Goal: Task Accomplishment & Management: Manage account settings

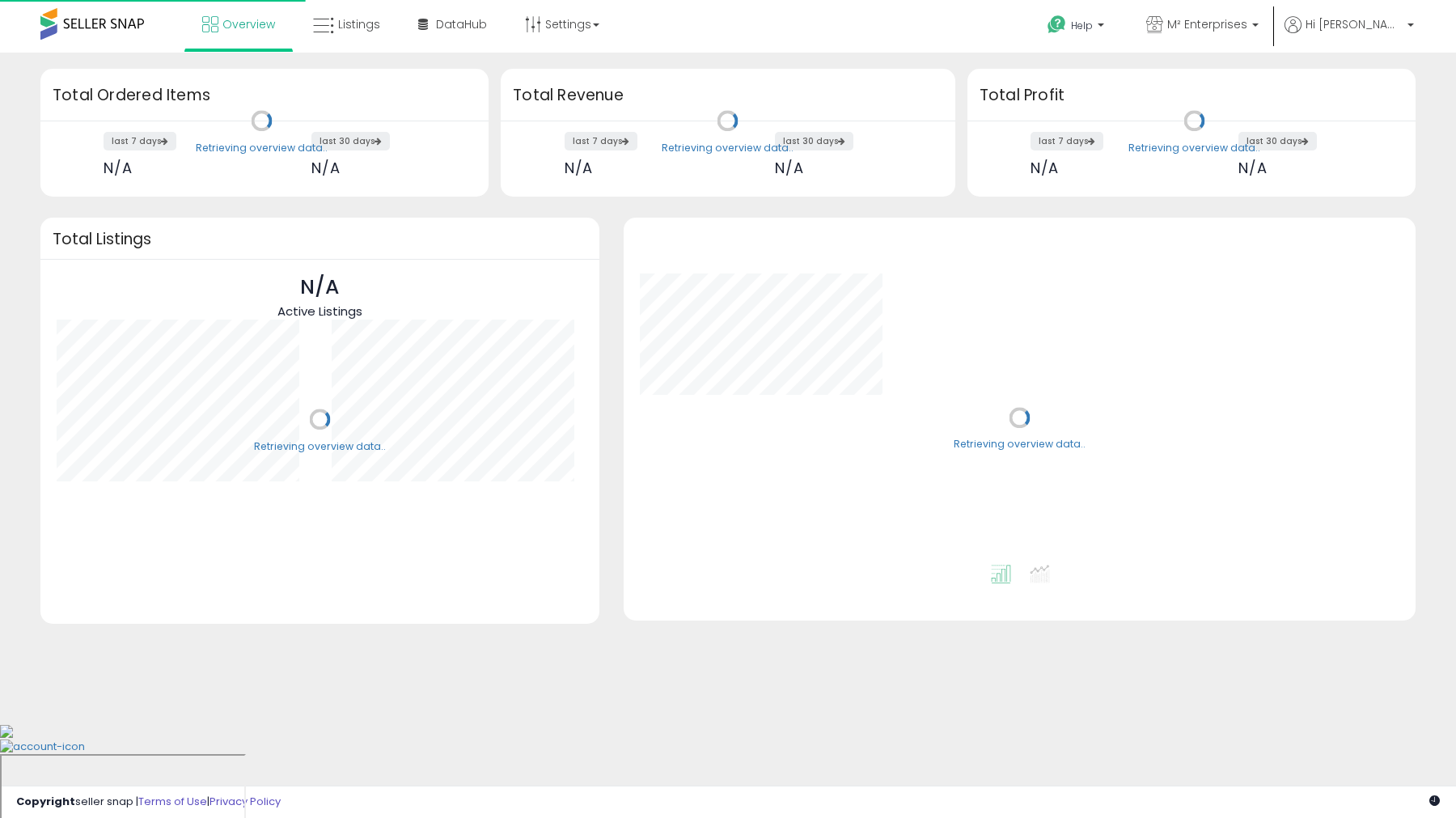
click at [363, 30] on span "Listings" at bounding box center [359, 24] width 42 height 16
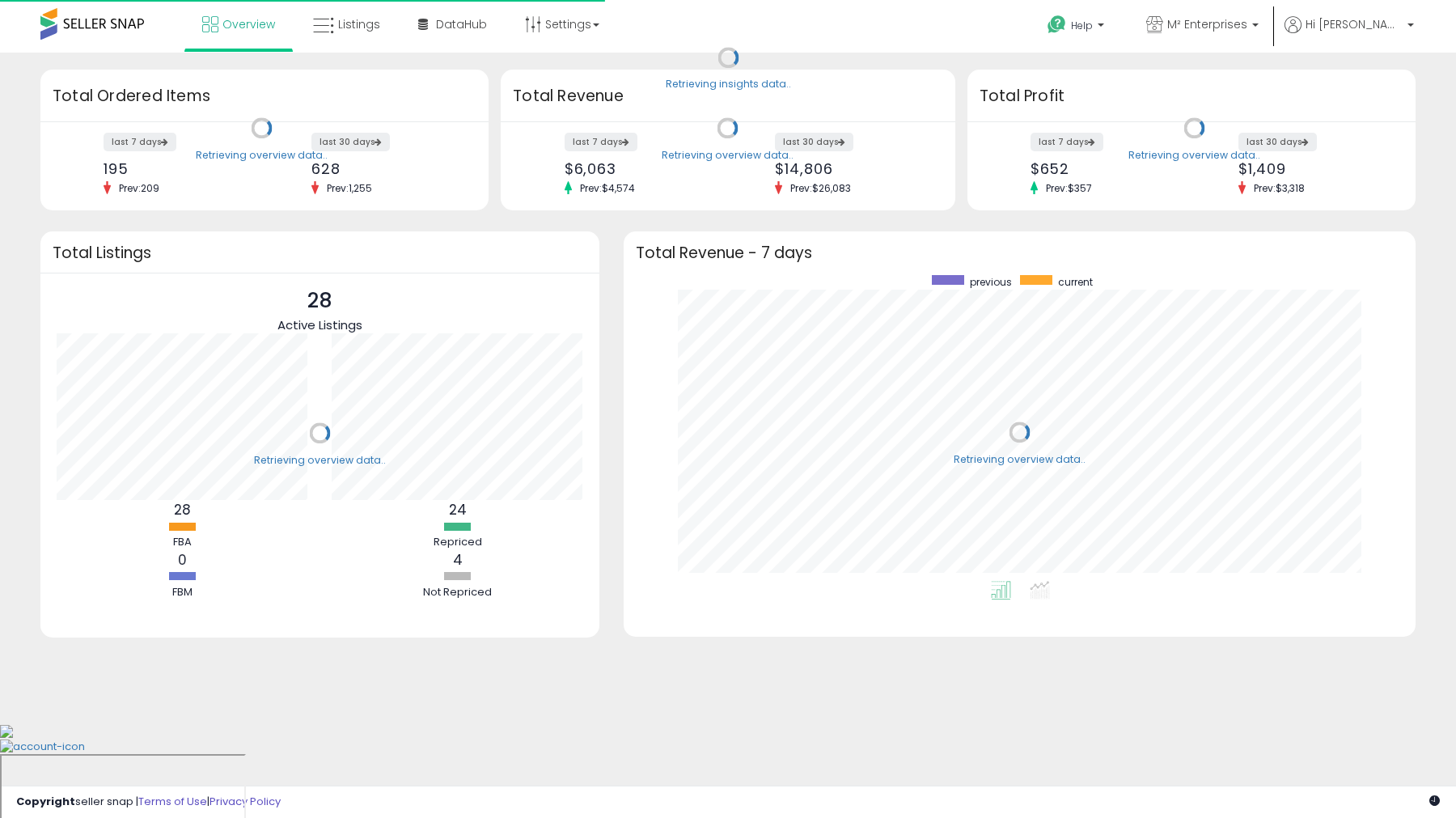
scroll to position [305, 760]
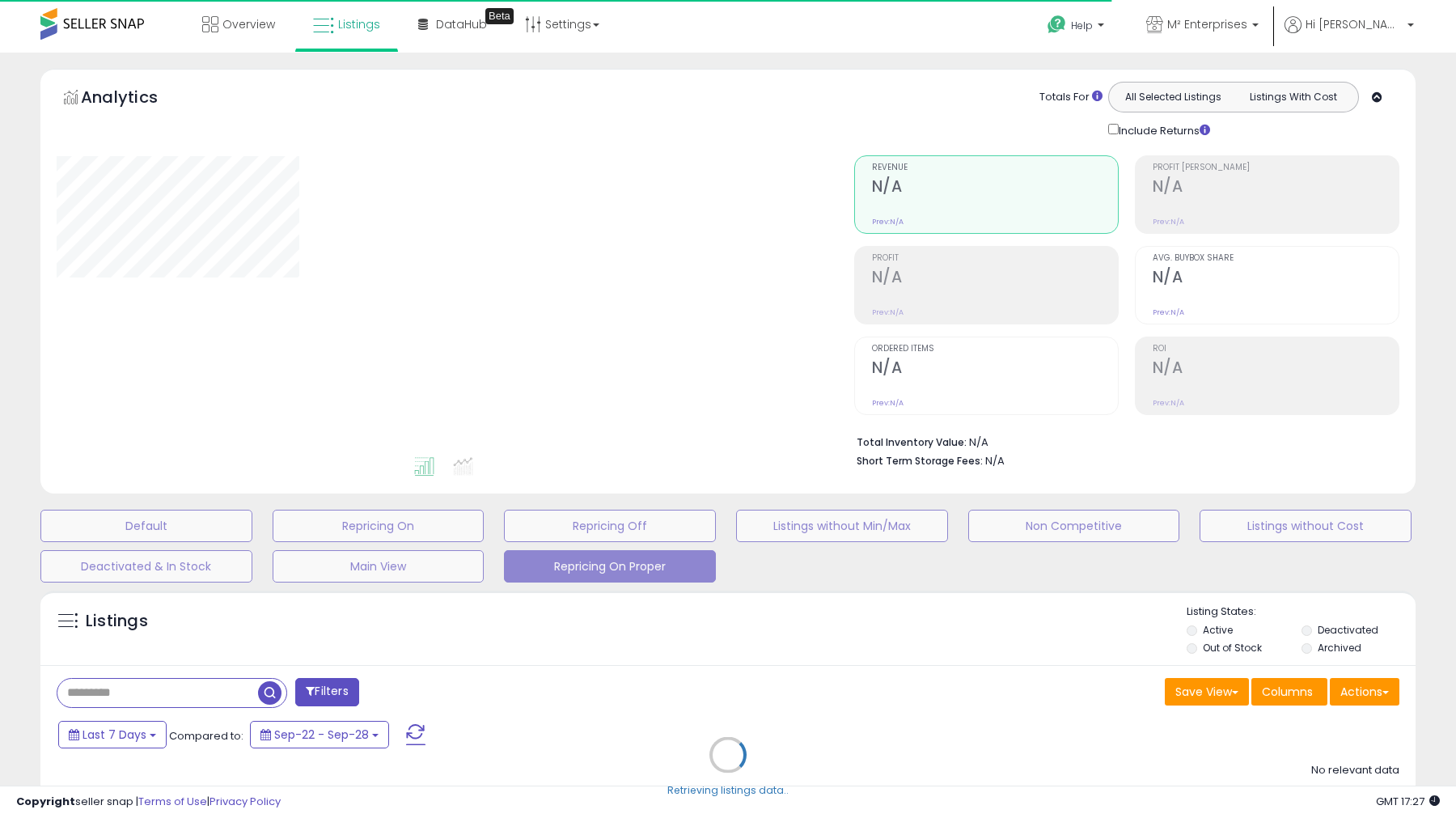
click at [219, 687] on div "Retrieving listings data.." at bounding box center [728, 767] width 1400 height 368
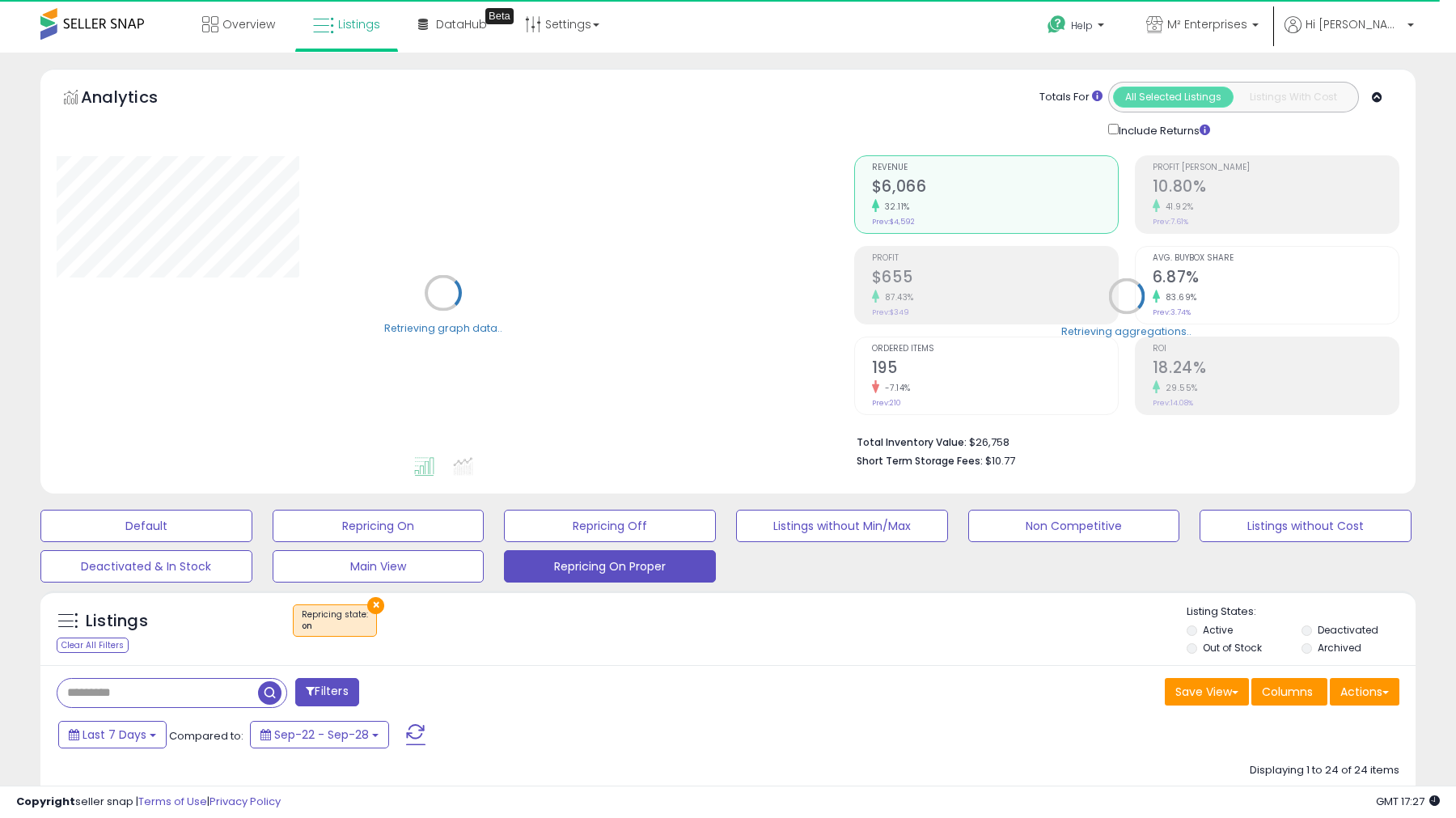
click at [152, 692] on input "text" at bounding box center [158, 692] width 201 height 28
paste input "**********"
type input "**********"
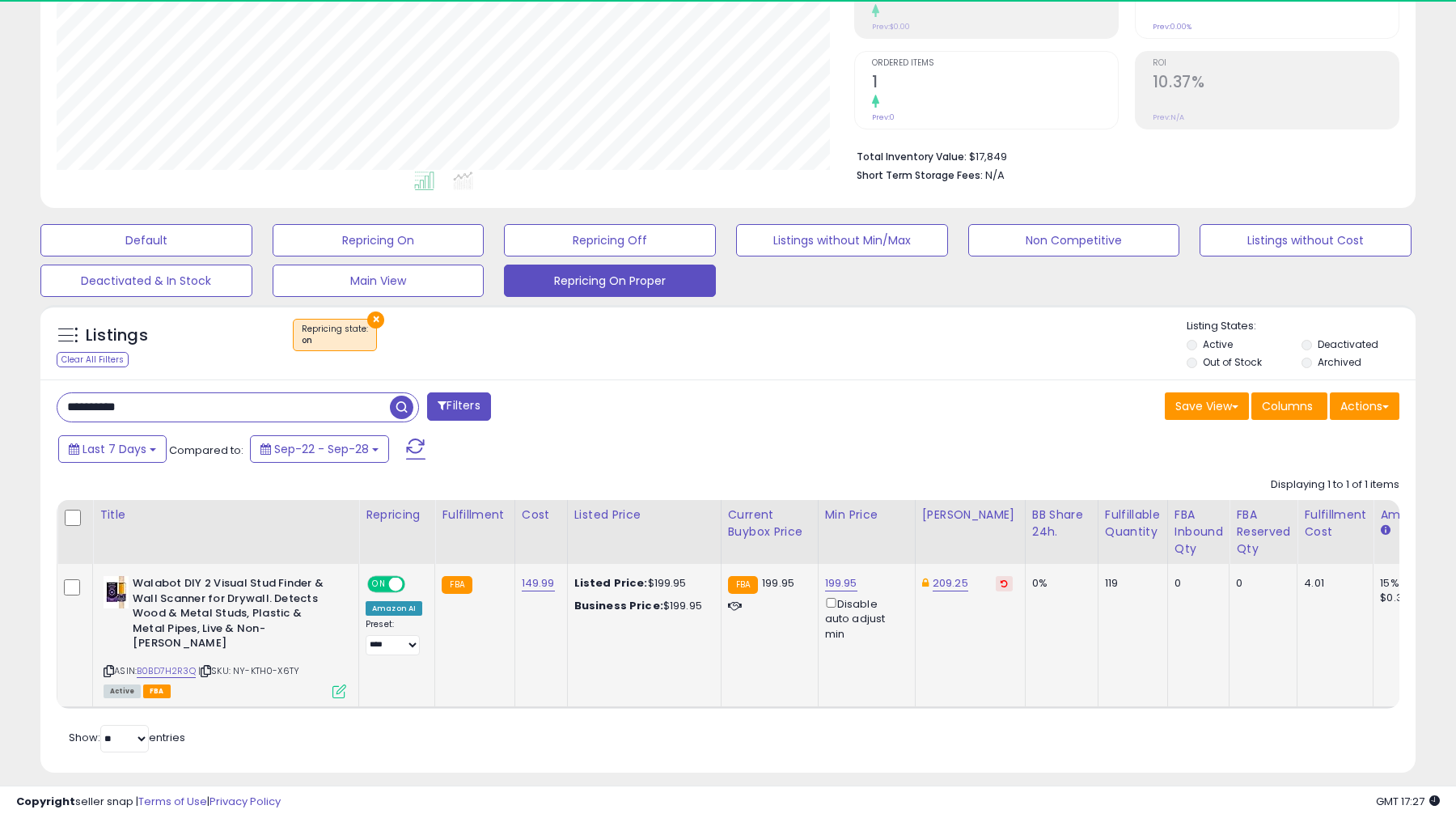
scroll to position [332, 797]
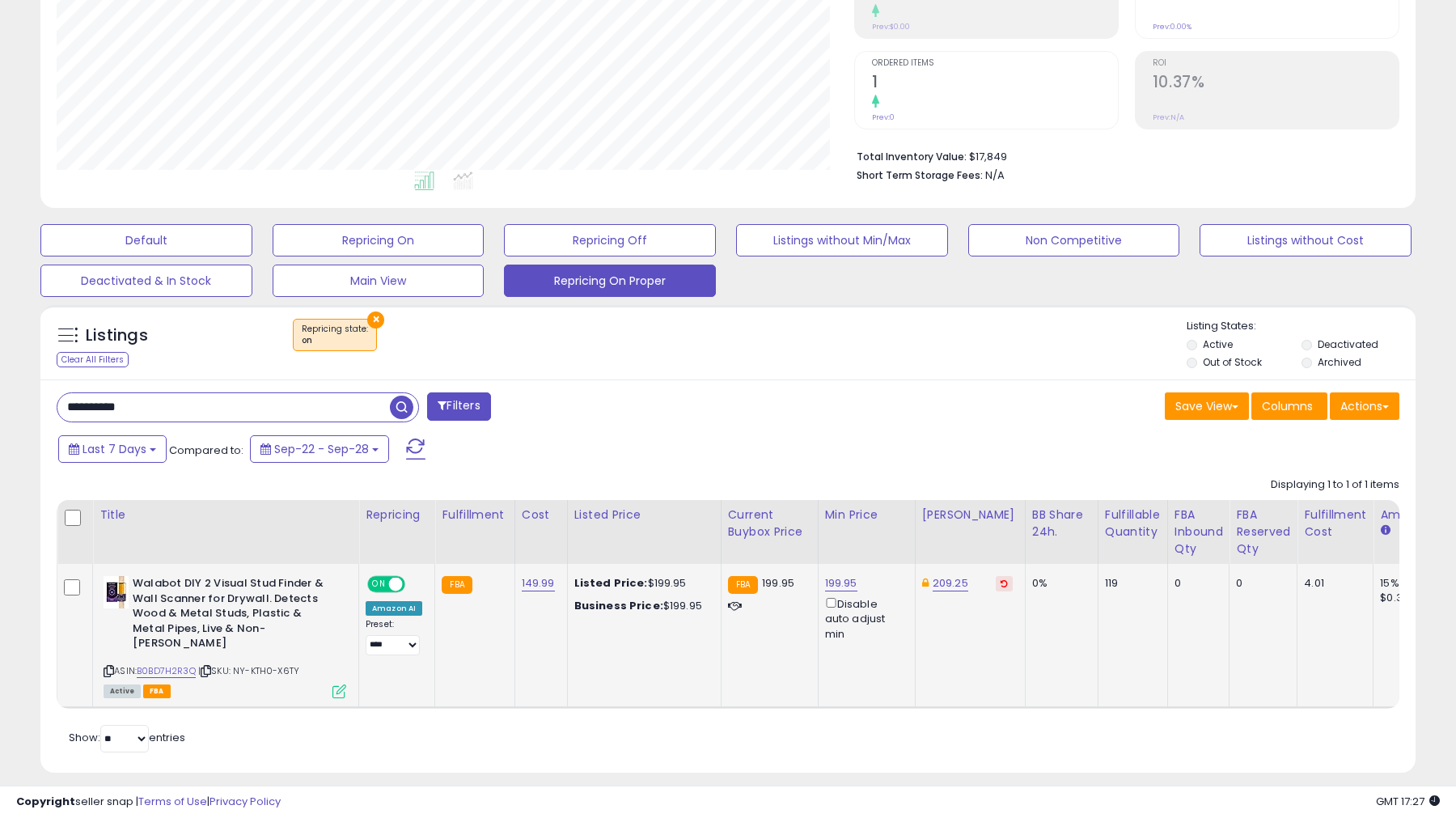
click at [996, 588] on button at bounding box center [1004, 583] width 17 height 15
click at [834, 585] on link "199.95" at bounding box center [842, 583] width 32 height 16
type input "***"
click at [902, 528] on button "submit" at bounding box center [888, 526] width 28 height 24
click at [825, 579] on link "199.00" at bounding box center [842, 583] width 32 height 16
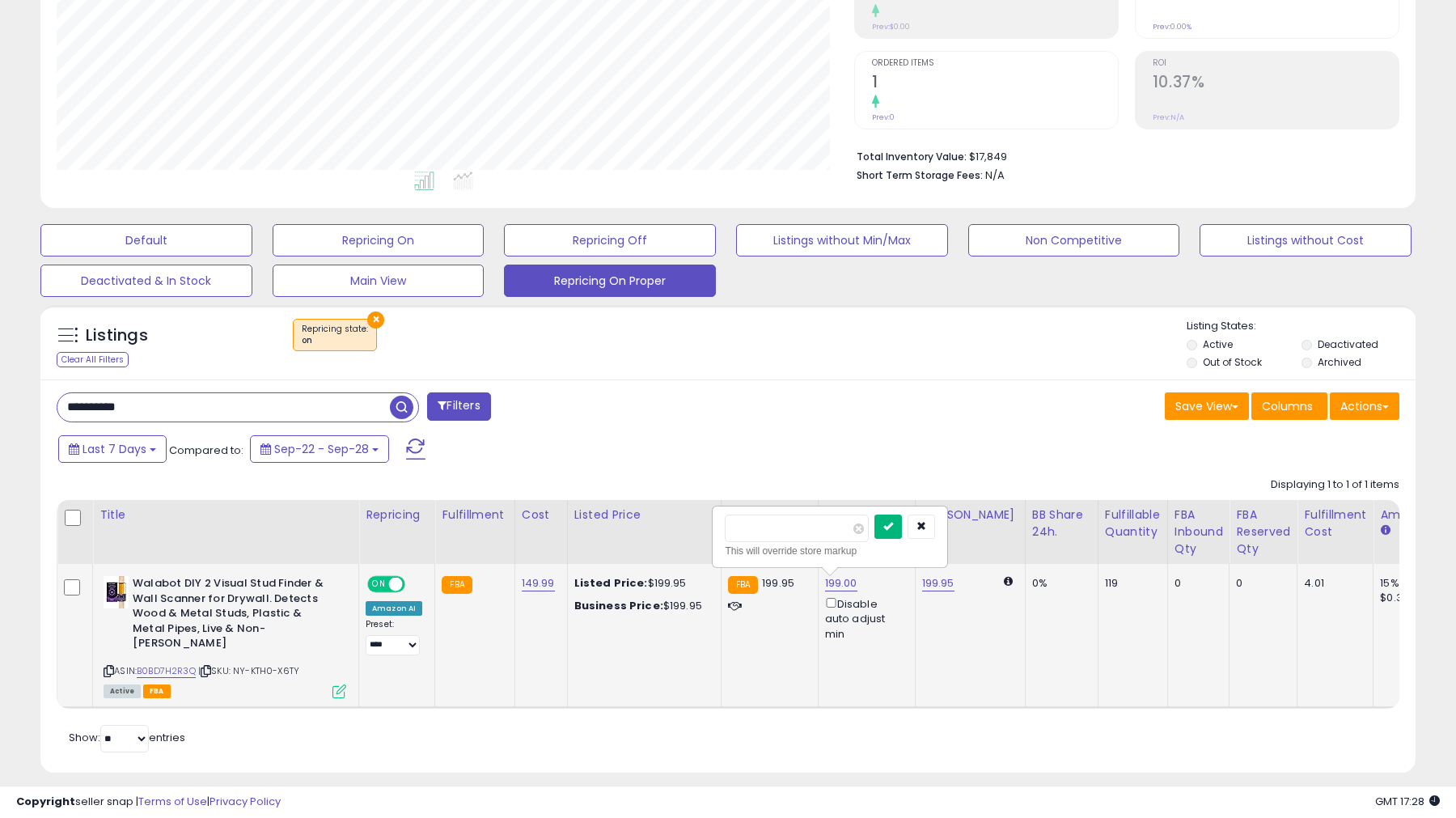
type input "******"
click at [892, 532] on button "submit" at bounding box center [888, 526] width 28 height 24
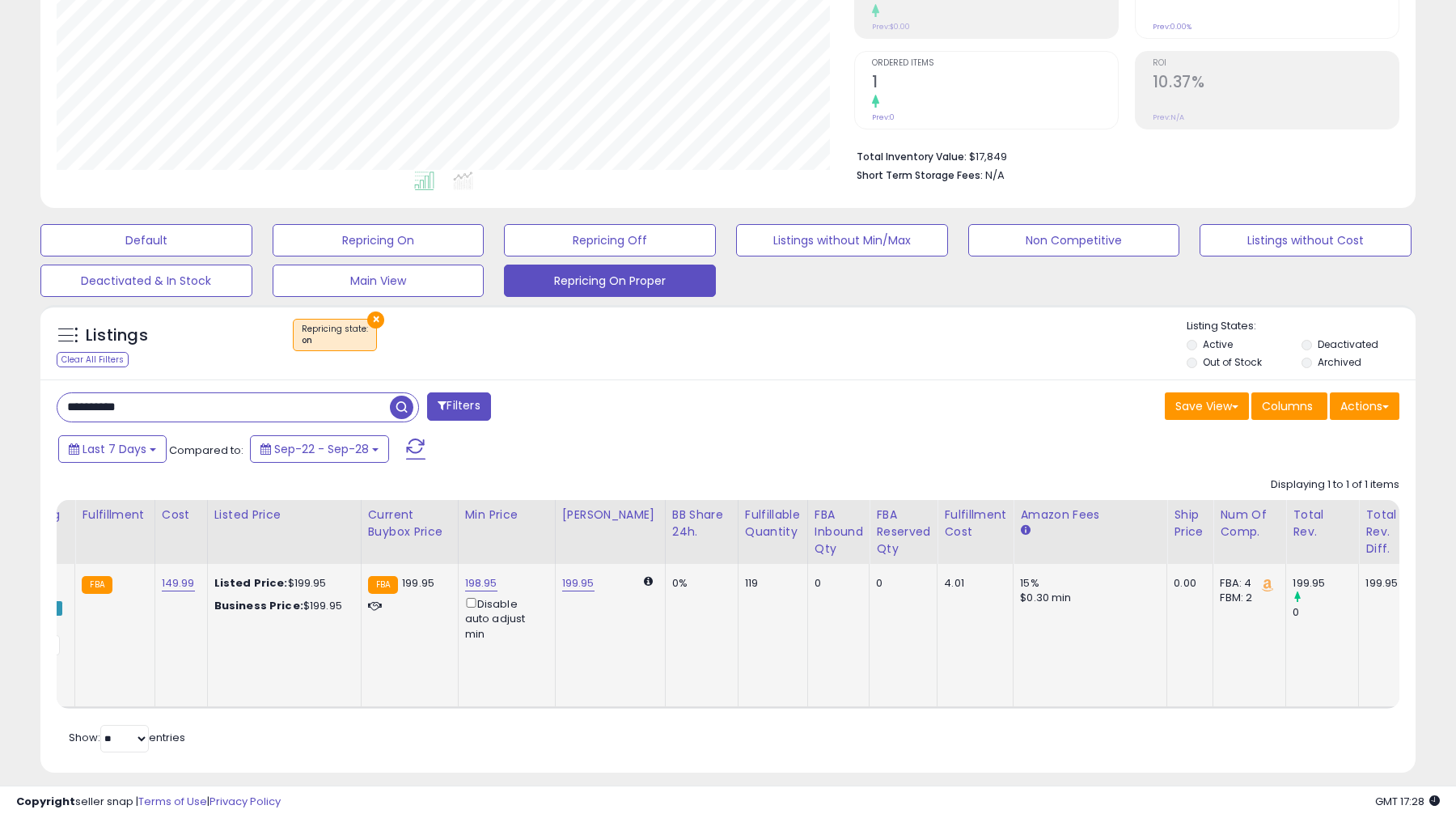
scroll to position [0, 0]
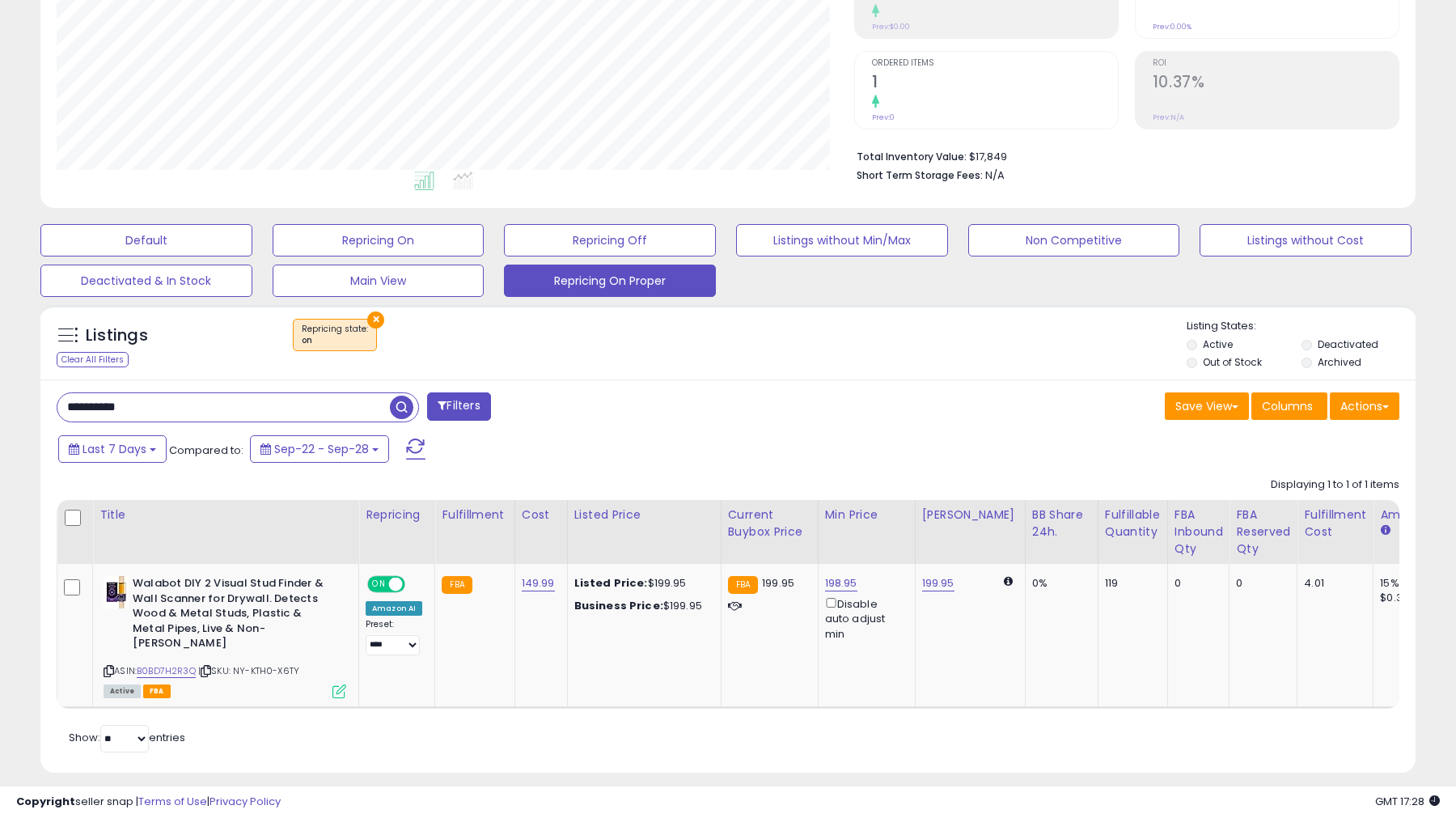
drag, startPoint x: 200, startPoint y: 405, endPoint x: 0, endPoint y: 393, distance: 200.4
click at [0, 393] on div "**********" at bounding box center [728, 300] width 1456 height 1067
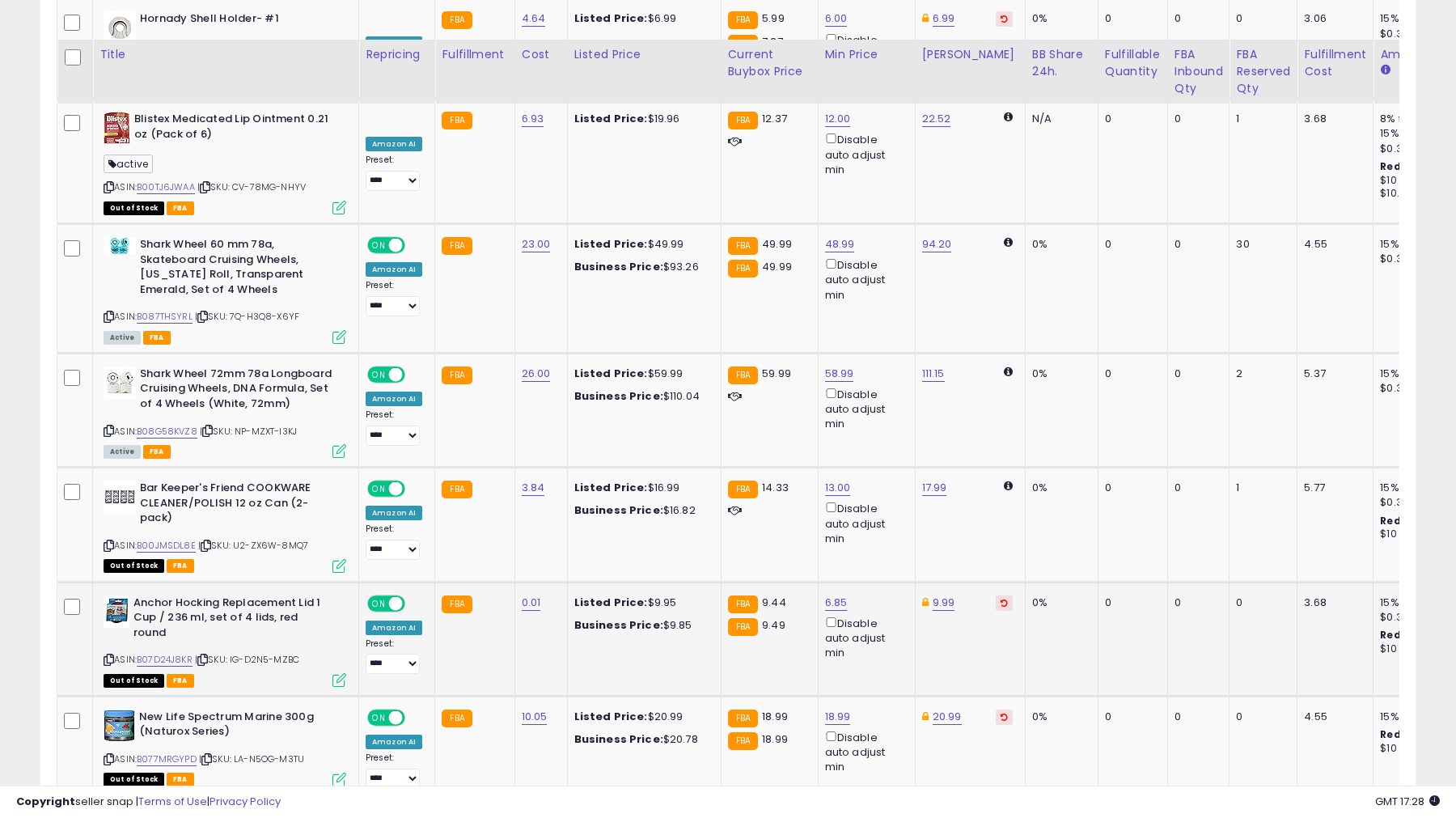
scroll to position [2596, 0]
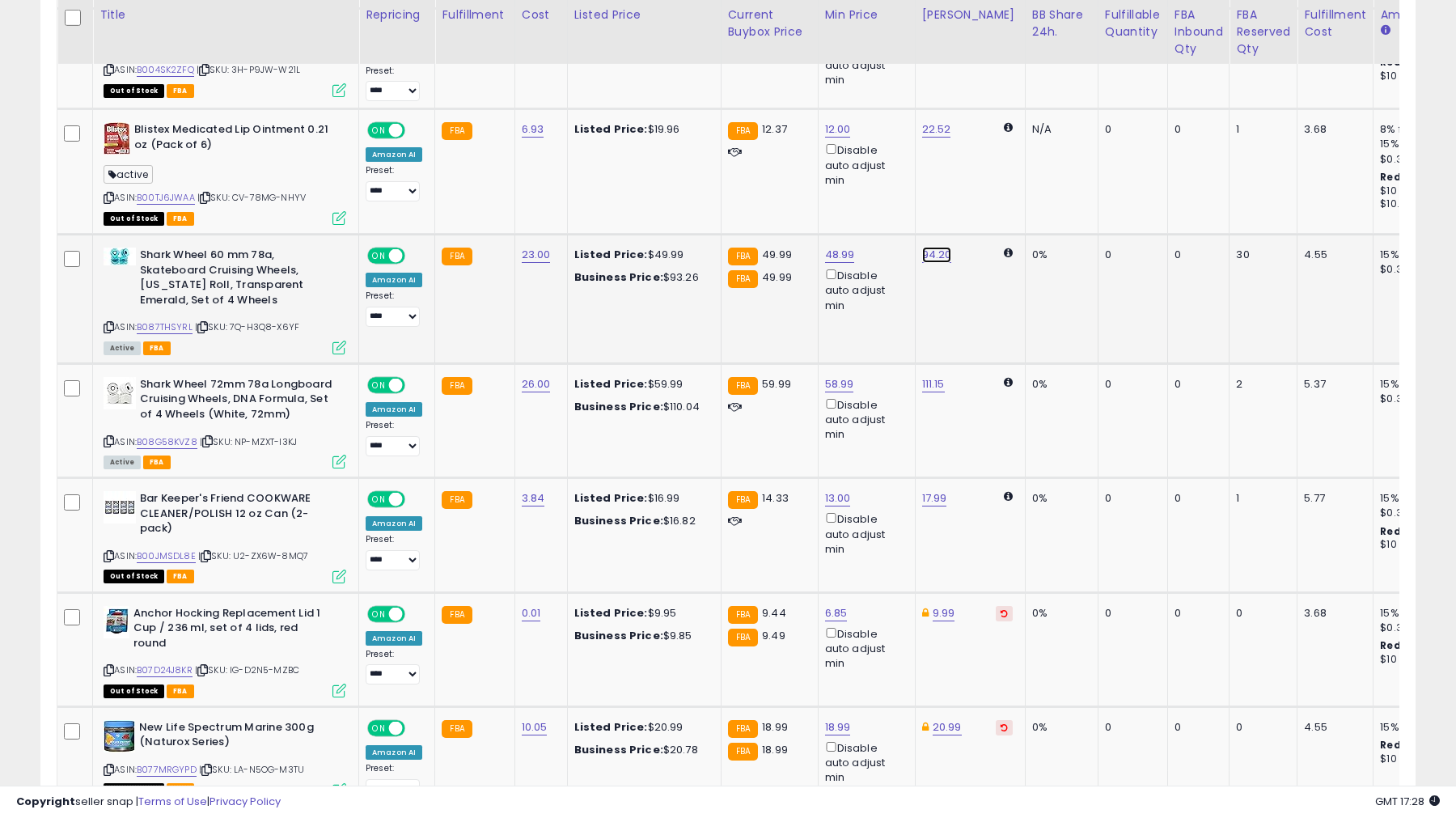
click at [931, 247] on link "94.20" at bounding box center [937, 255] width 30 height 16
drag, startPoint x: 883, startPoint y: 162, endPoint x: 768, endPoint y: 154, distance: 115.3
type input "*****"
click at [996, 163] on button "submit" at bounding box center [984, 154] width 28 height 24
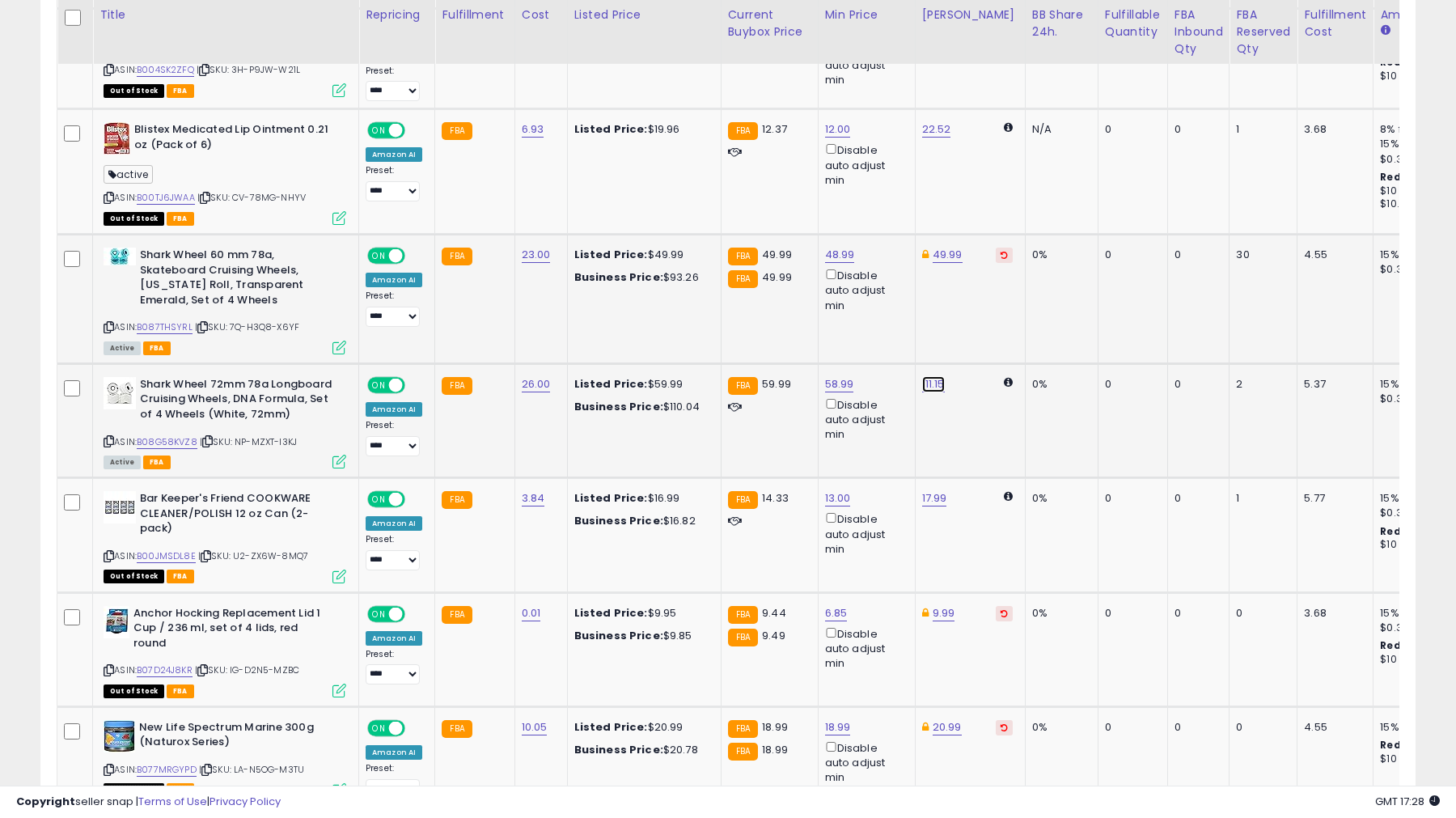
click at [932, 377] on link "111.15" at bounding box center [933, 385] width 23 height 16
type input "*"
type input "*****"
click at [986, 280] on icon "submit" at bounding box center [980, 282] width 10 height 10
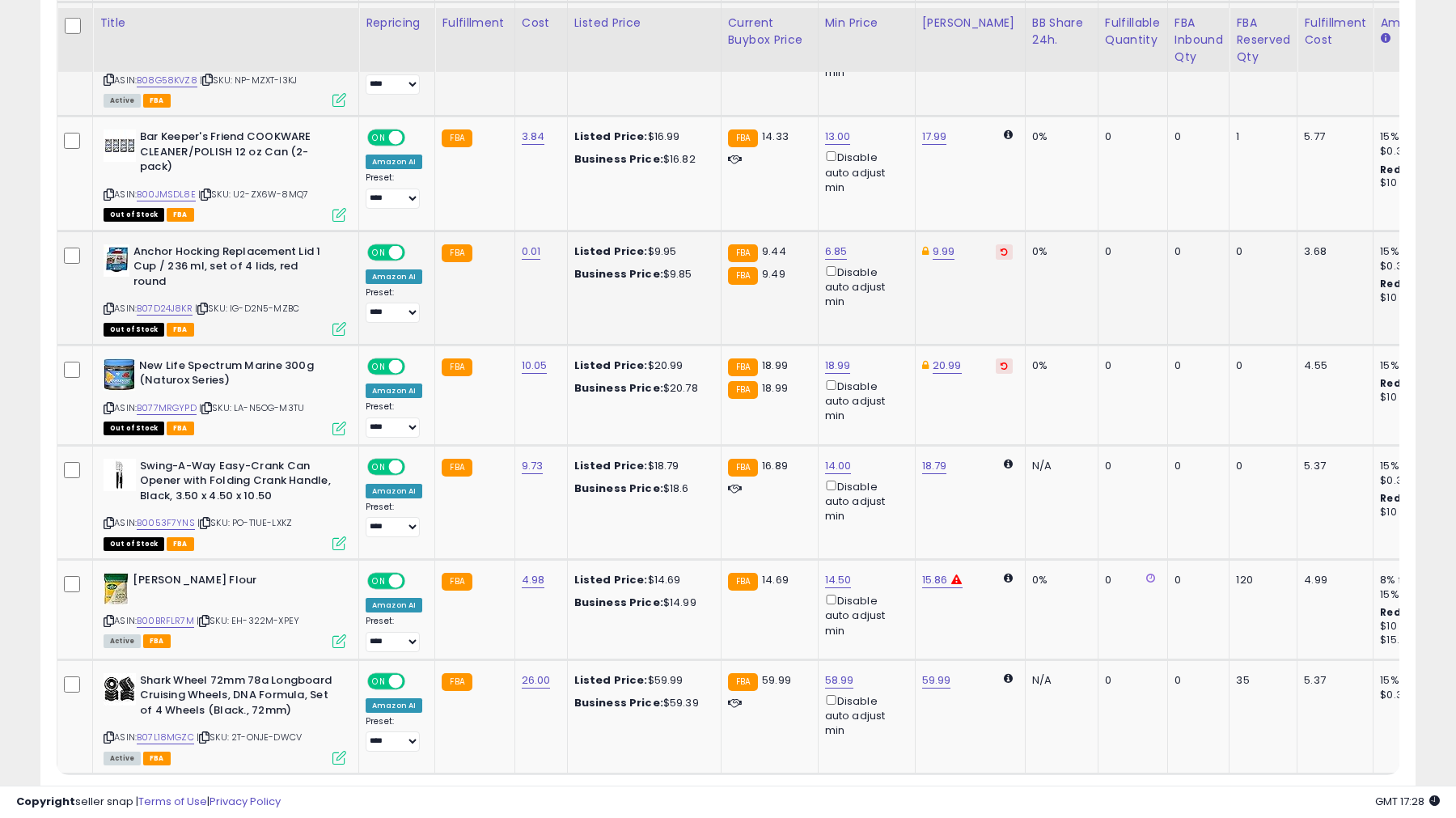
scroll to position [2981, 0]
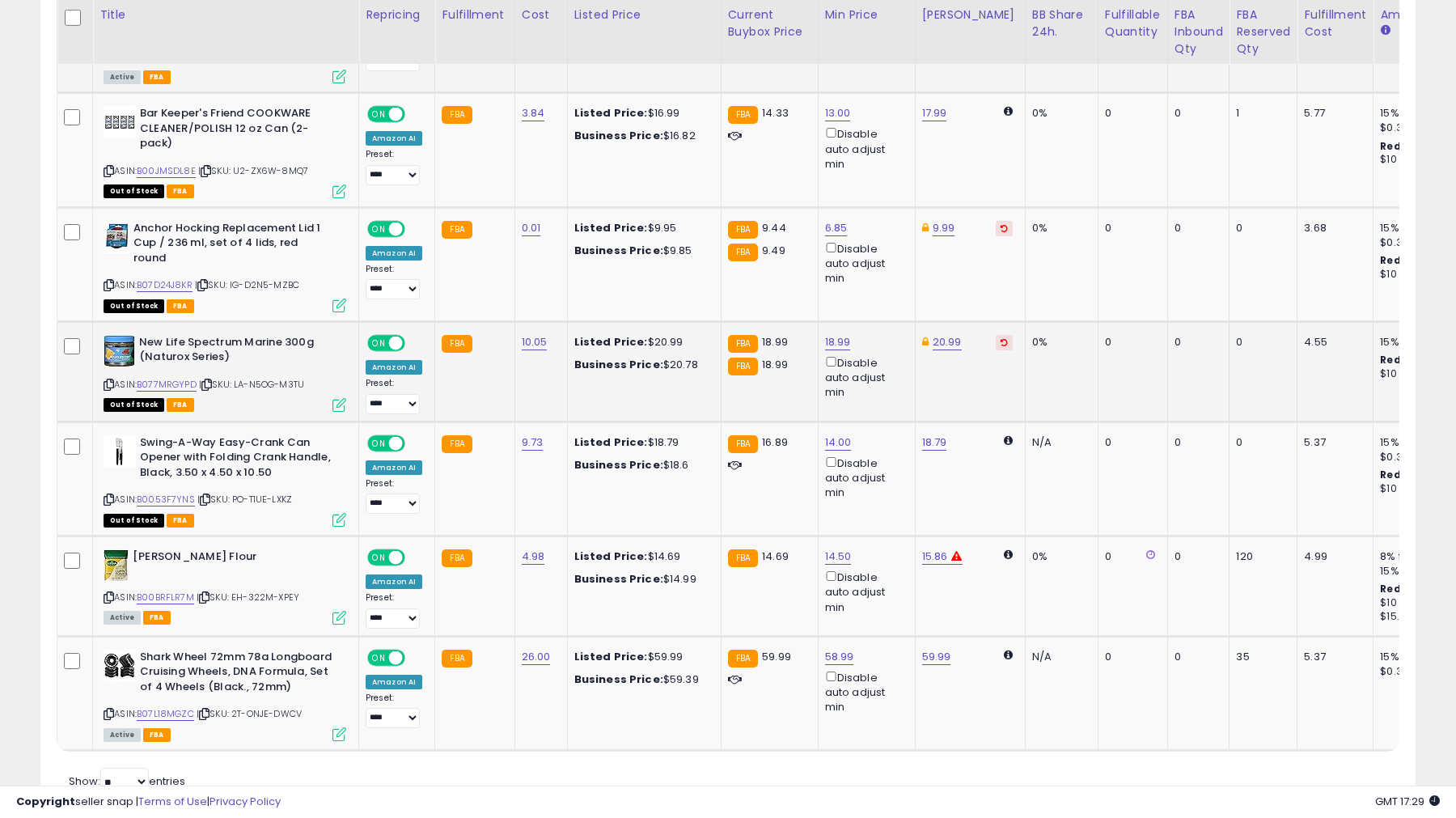
click at [996, 335] on button at bounding box center [1004, 342] width 17 height 15
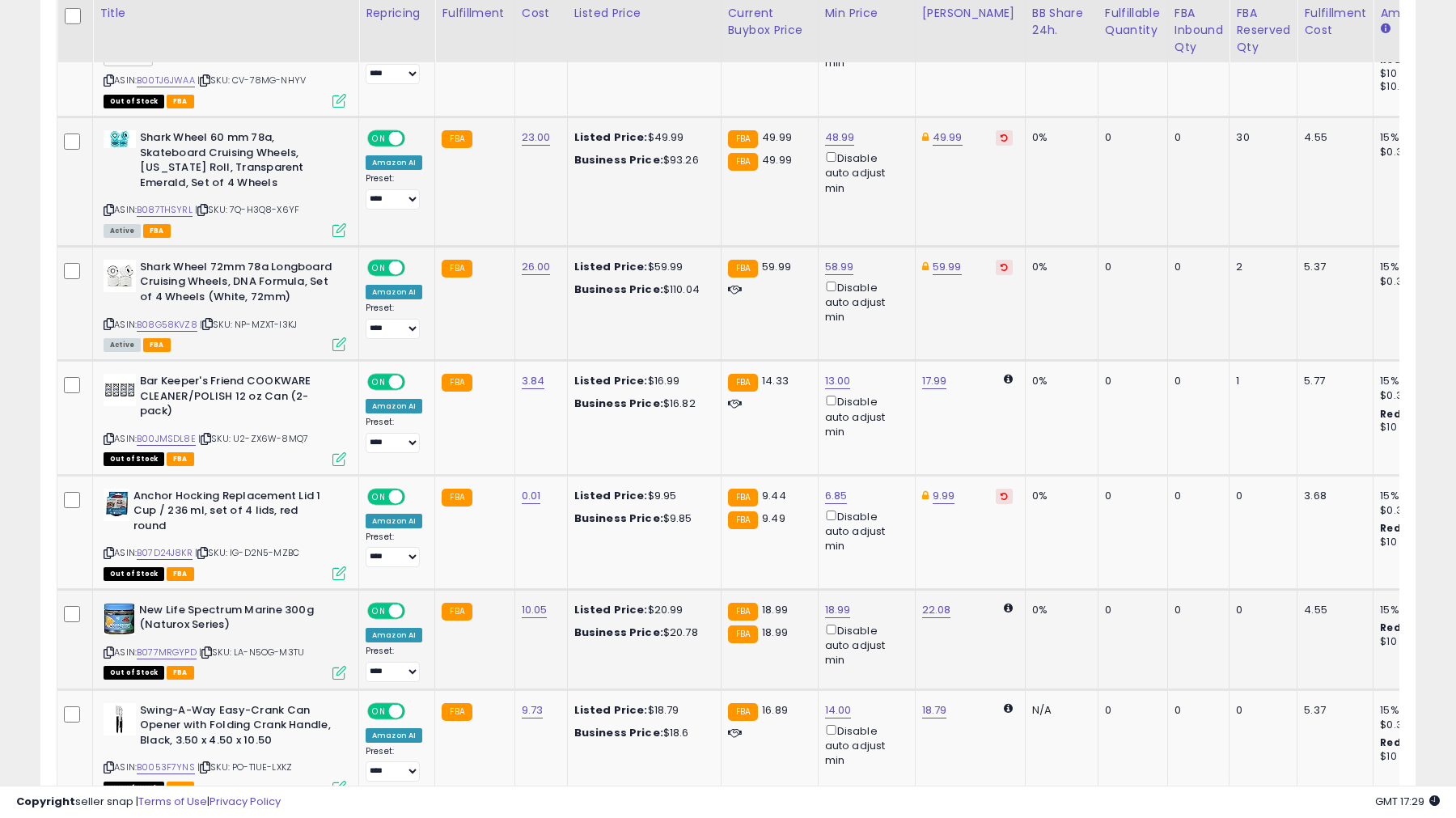
scroll to position [2708, 0]
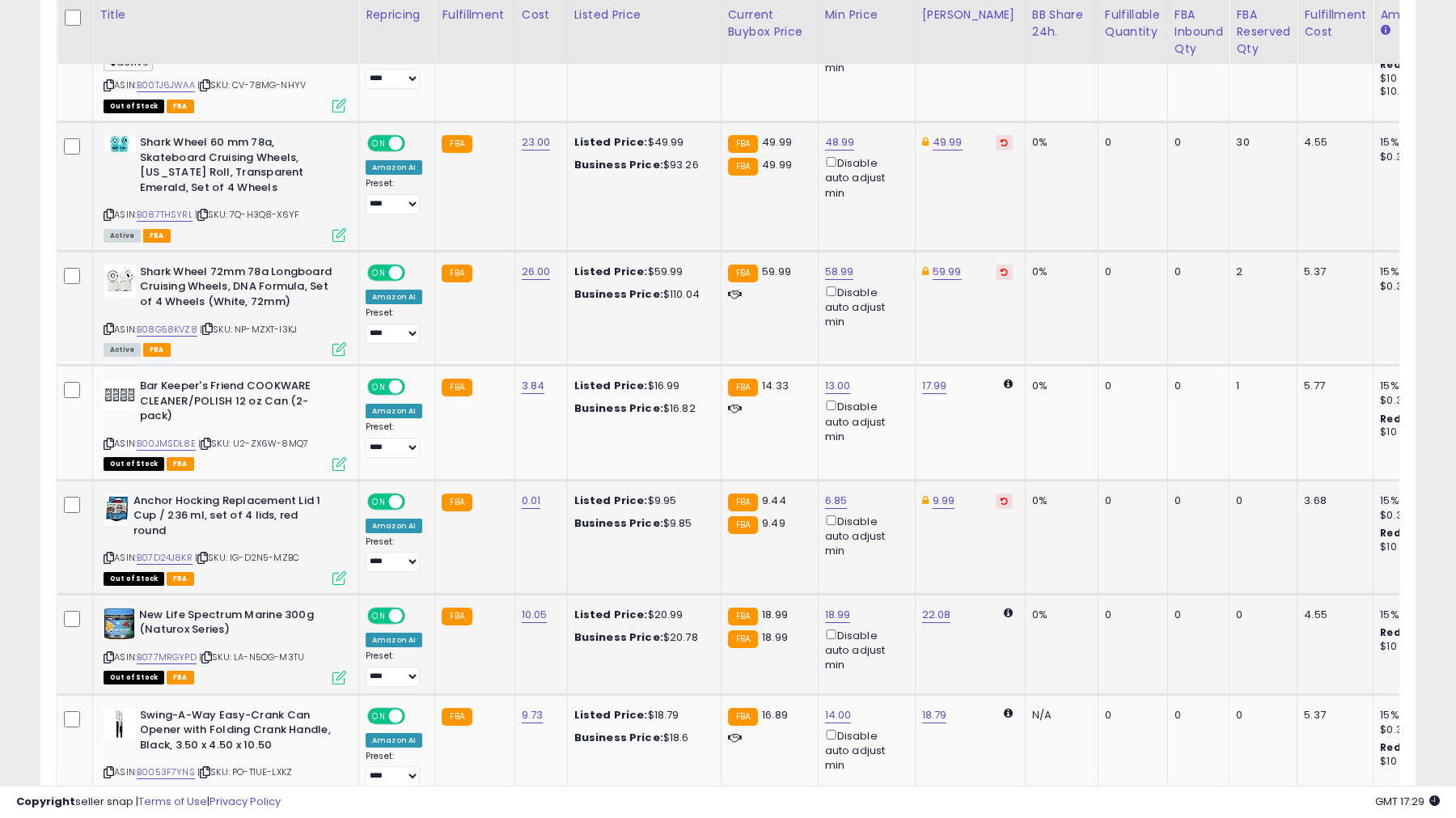
click at [996, 480] on td "9.99" at bounding box center [970, 537] width 110 height 114
click at [986, 480] on td "9.99" at bounding box center [970, 537] width 110 height 114
click at [987, 480] on td "9.99" at bounding box center [970, 537] width 110 height 114
click at [1001, 496] on icon at bounding box center [1005, 500] width 7 height 8
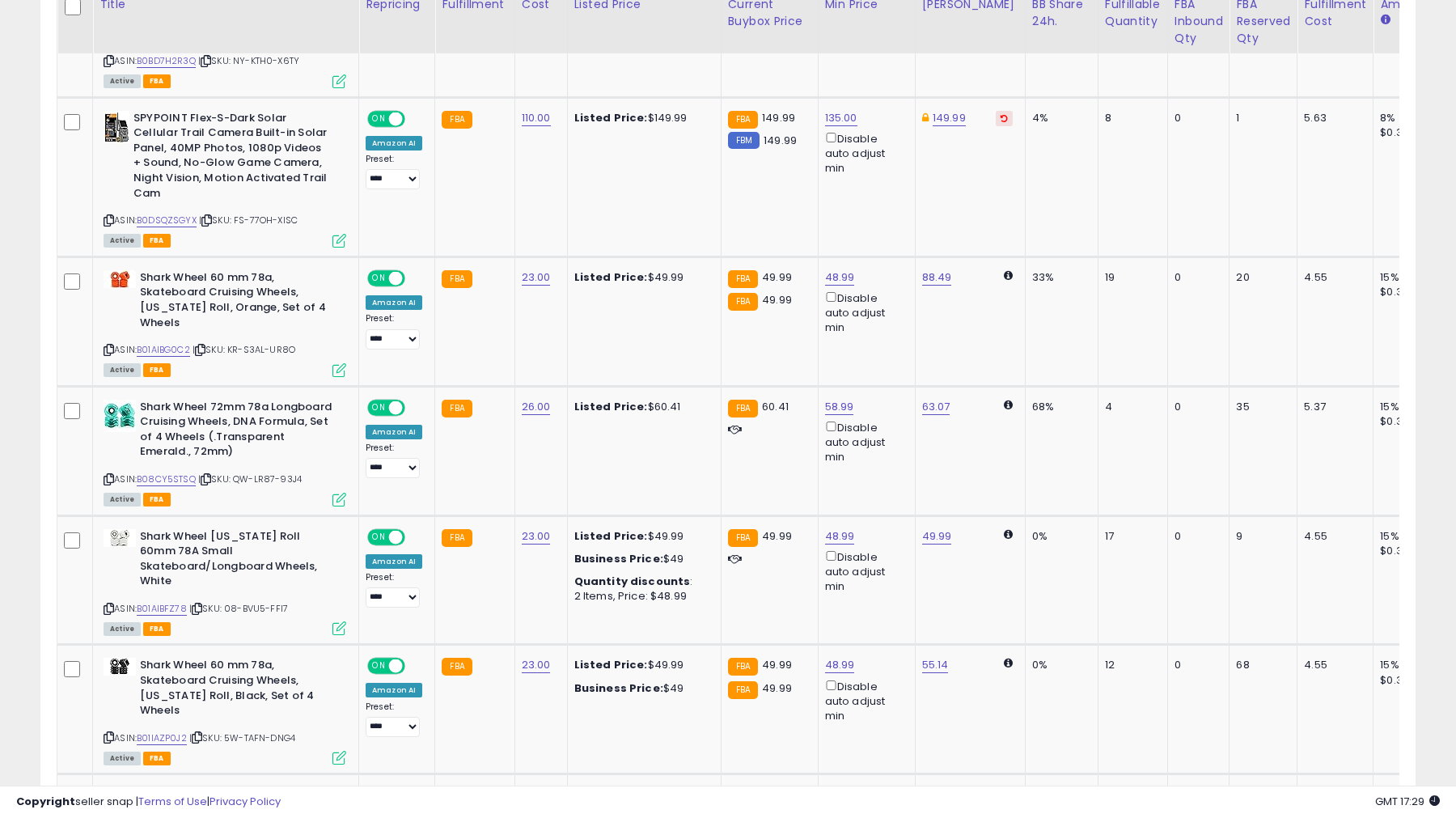
scroll to position [1621, 0]
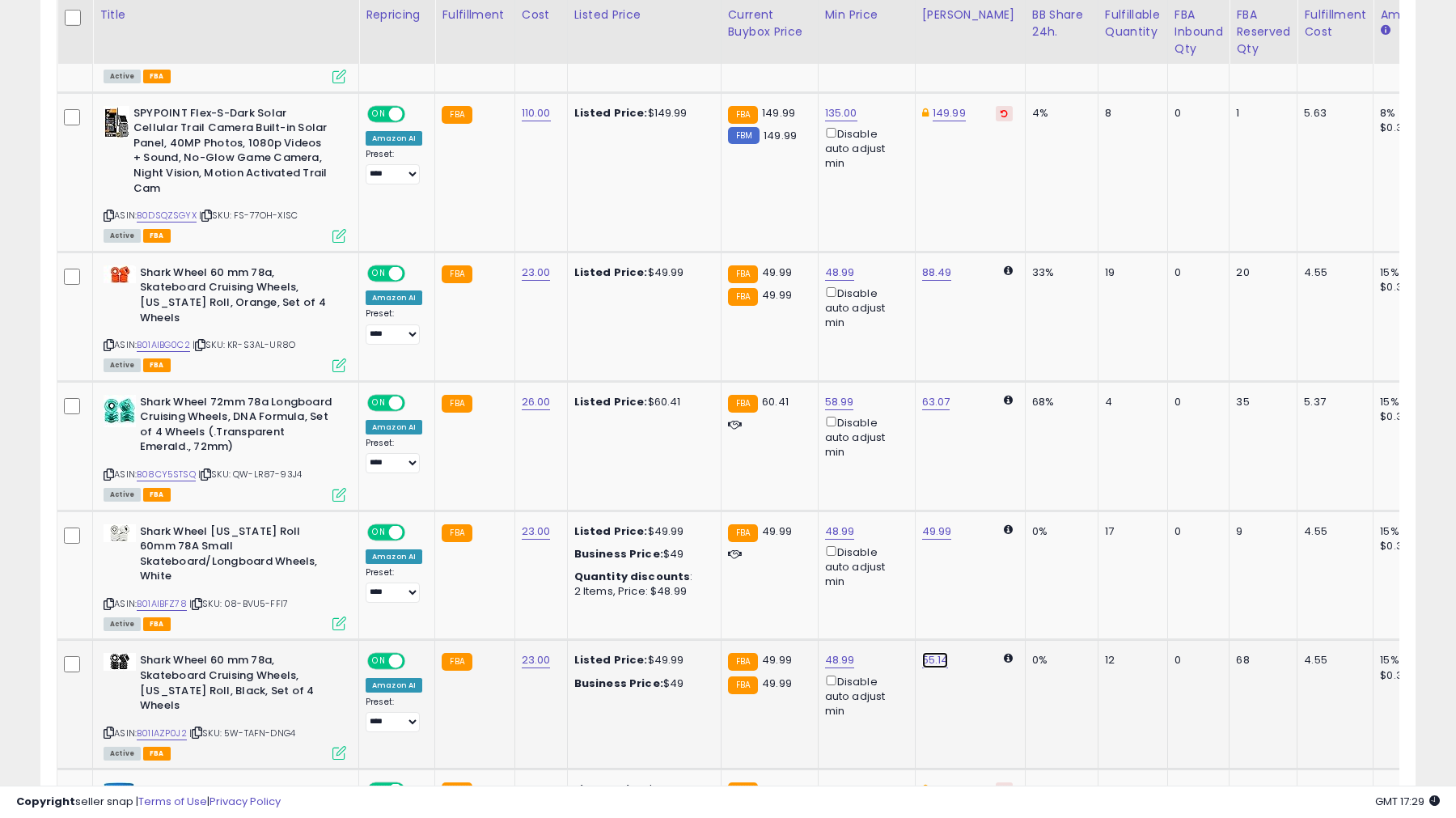
click at [931, 652] on link "55.14" at bounding box center [936, 660] width 27 height 16
type input "*"
type input "*****"
click button "submit" at bounding box center [982, 559] width 28 height 24
click at [931, 523] on link "49.99" at bounding box center [937, 532] width 30 height 16
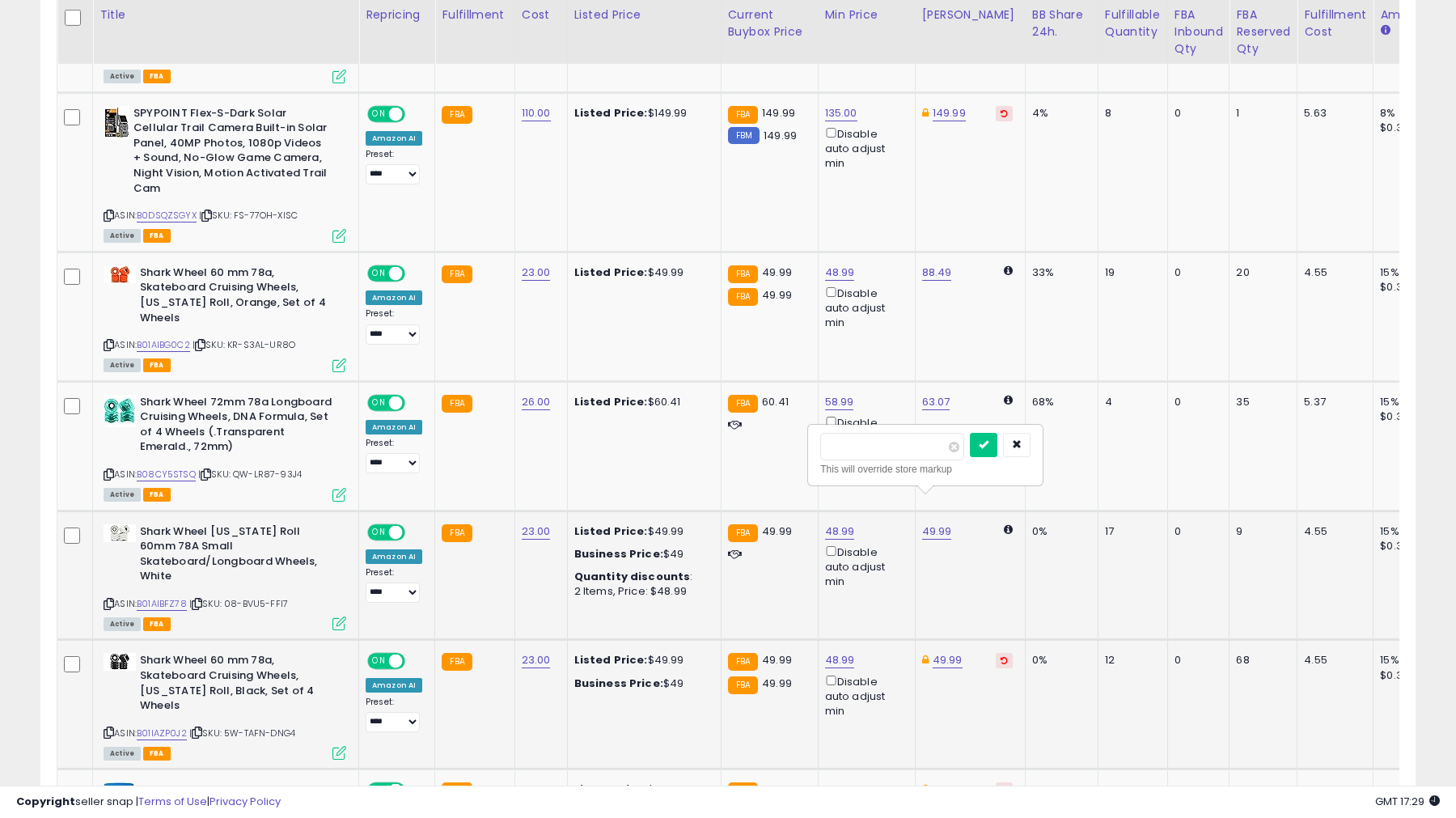
click at [1038, 541] on td "0%" at bounding box center [1061, 576] width 73 height 130
click at [1031, 455] on button "button" at bounding box center [1017, 444] width 28 height 24
click at [924, 394] on link "63.07" at bounding box center [936, 402] width 28 height 16
type input "*"
click at [1021, 320] on icon "button" at bounding box center [1015, 314] width 10 height 10
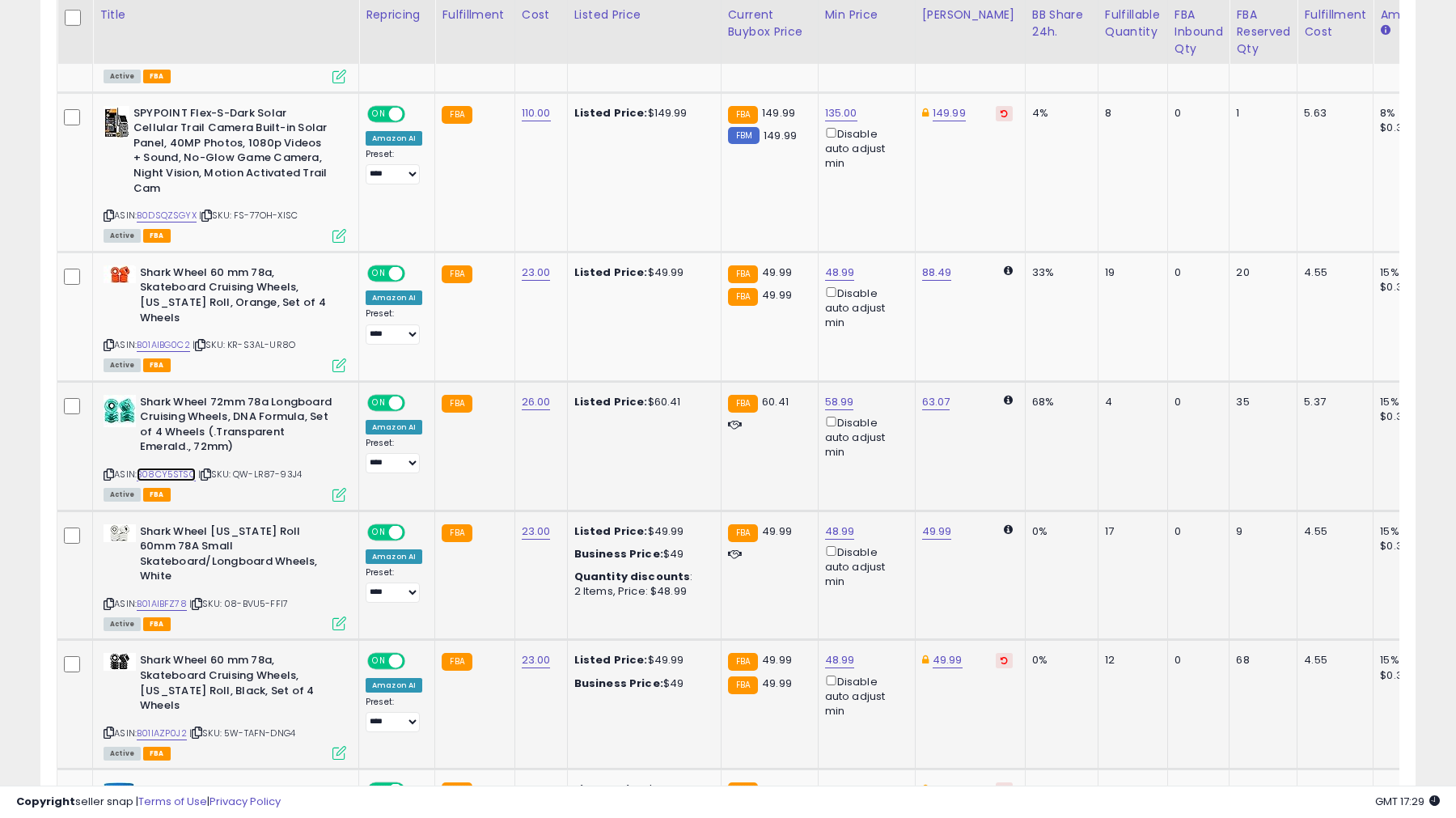
click at [184, 468] on link "B08CY5STSQ" at bounding box center [167, 474] width 59 height 14
